Goal: Task Accomplishment & Management: Manage account settings

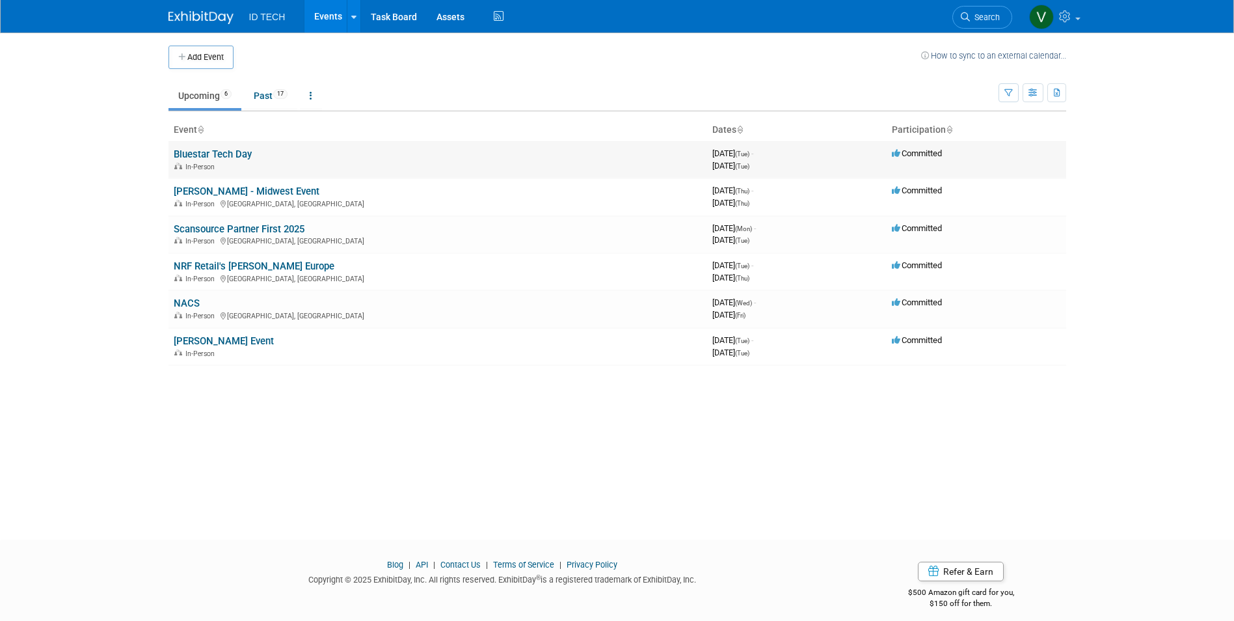
click at [237, 153] on link "Bluestar Tech Day" at bounding box center [213, 154] width 78 height 12
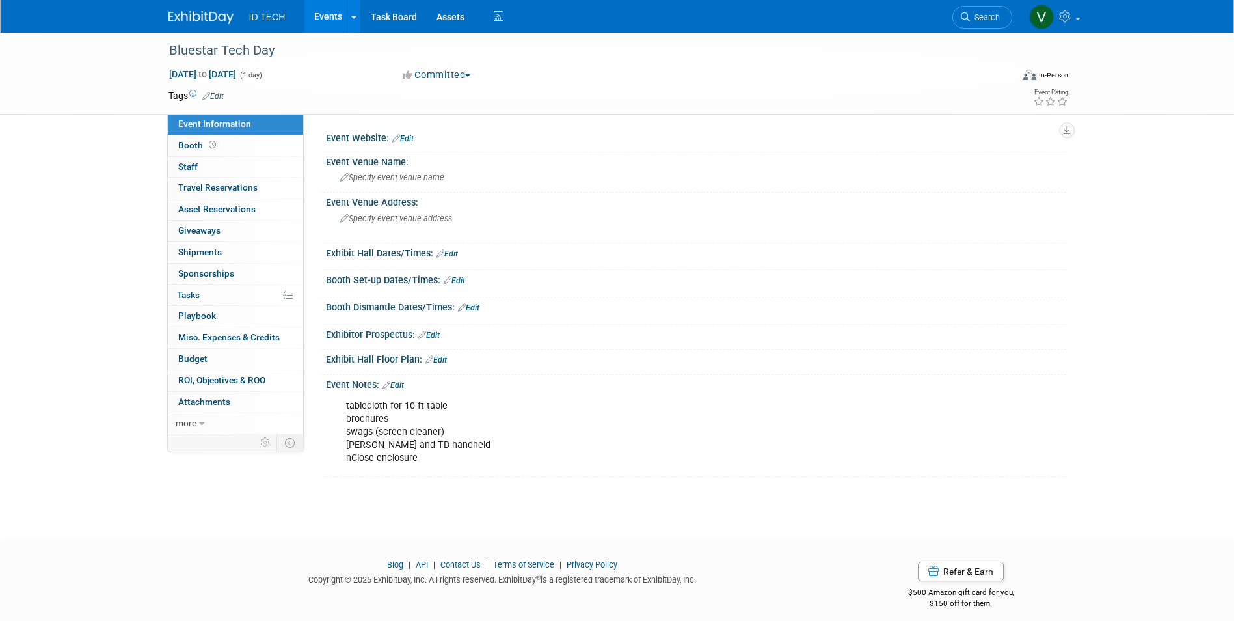
click at [185, 19] on img at bounding box center [200, 17] width 65 height 13
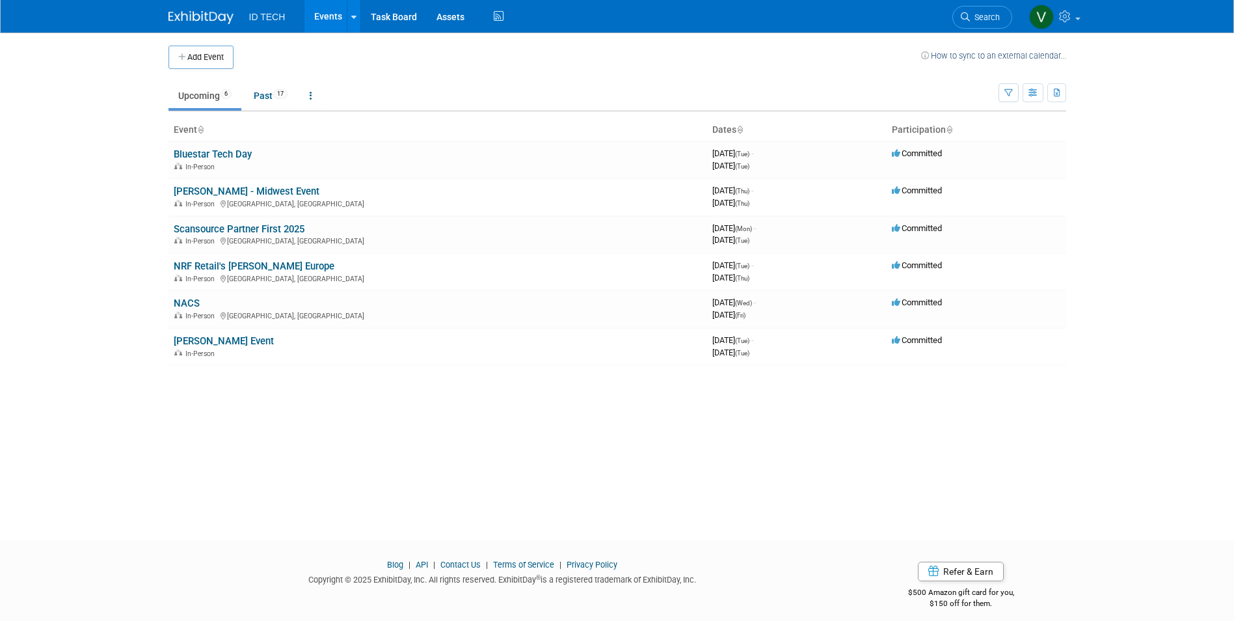
click at [275, 482] on div "Add Event How to sync to an external calendar... New Event Duplicate Event Warn…" at bounding box center [617, 274] width 917 height 483
click at [136, 170] on body "ID TECH Events Add Event Bulk Upload Events Shareable Event Boards Recently Vie…" at bounding box center [617, 310] width 1234 height 621
click at [820, 461] on div "Add Event How to sync to an external calendar... New Event Duplicate Event Warn…" at bounding box center [617, 274] width 917 height 483
